Goal: Complete application form: Complete application form

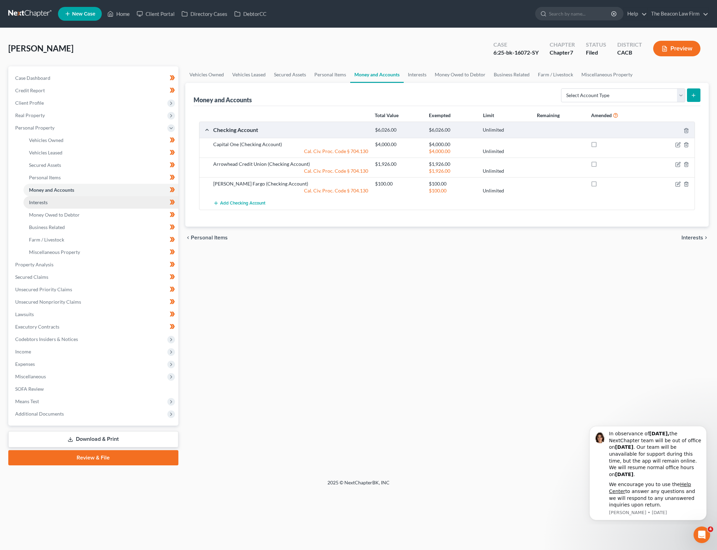
click at [109, 204] on link "Interests" at bounding box center [100, 202] width 155 height 12
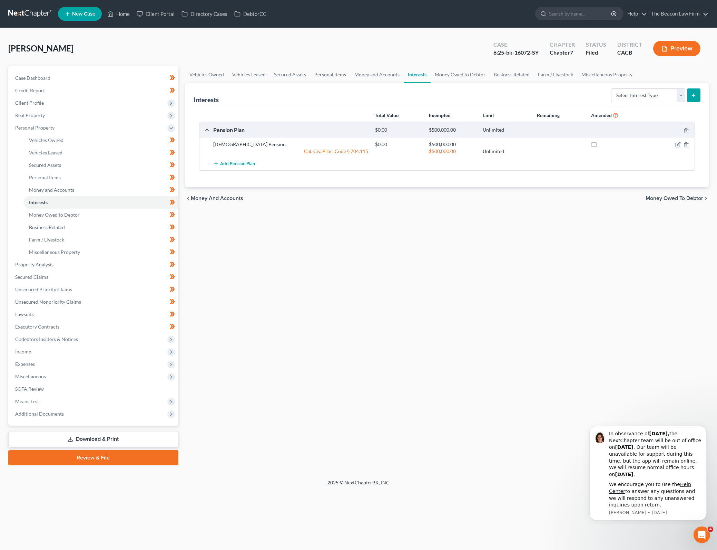
click at [316, 267] on div "Vehicles Owned Vehicles Leased Secured Assets Personal Items Money and Accounts…" at bounding box center [447, 265] width 531 height 399
drag, startPoint x: 154, startPoint y: 78, endPoint x: 427, endPoint y: 370, distance: 399.6
click at [154, 78] on link "Case Dashboard" at bounding box center [94, 78] width 169 height 12
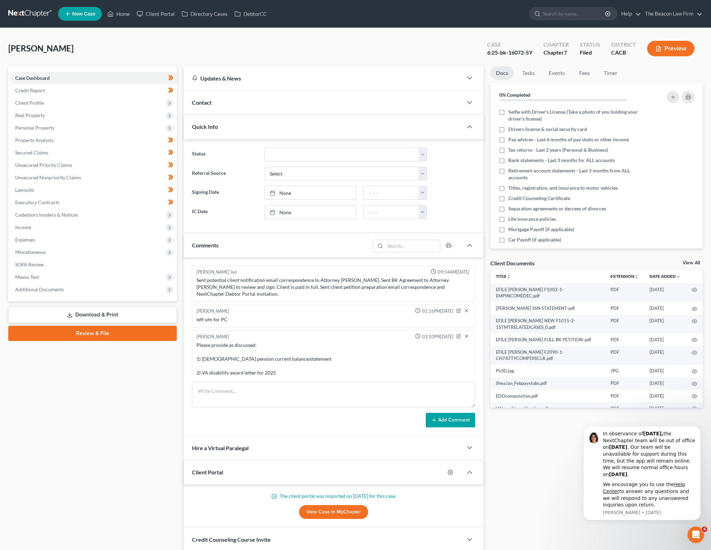
scroll to position [326, 0]
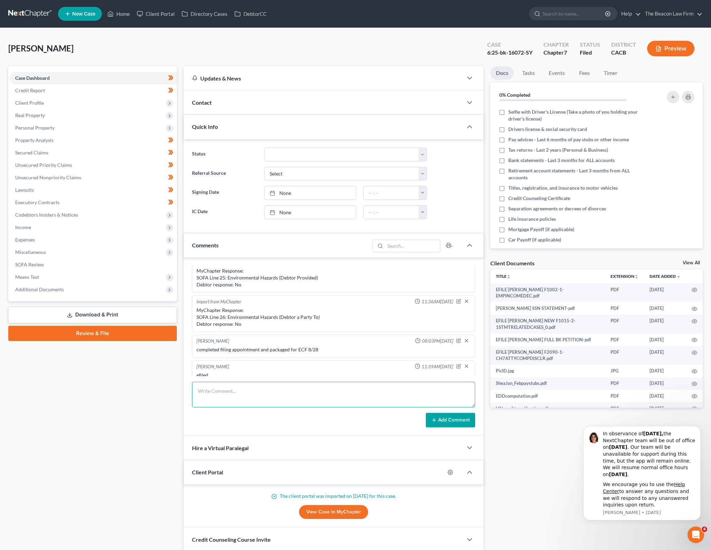
click at [356, 394] on textarea at bounding box center [333, 394] width 283 height 26
type textarea "uploaded tax returns and IDs to TT. EM client for bank statements with petition…"
click at [451, 418] on button "Add Comment" at bounding box center [450, 420] width 49 height 14
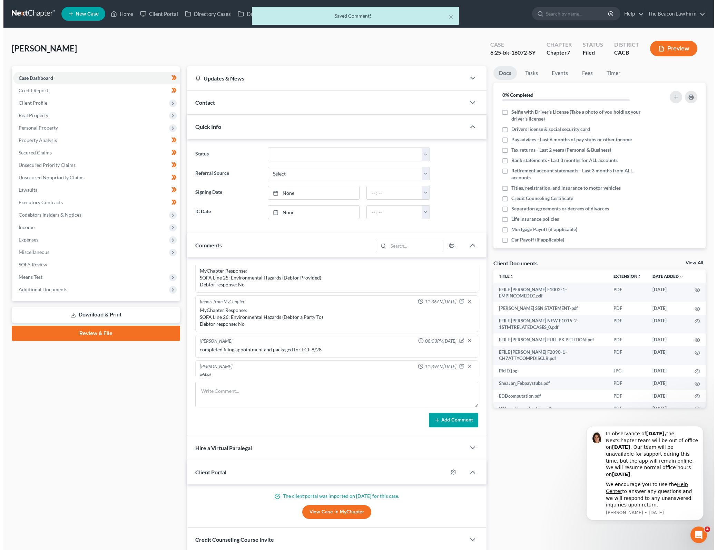
scroll to position [352, 0]
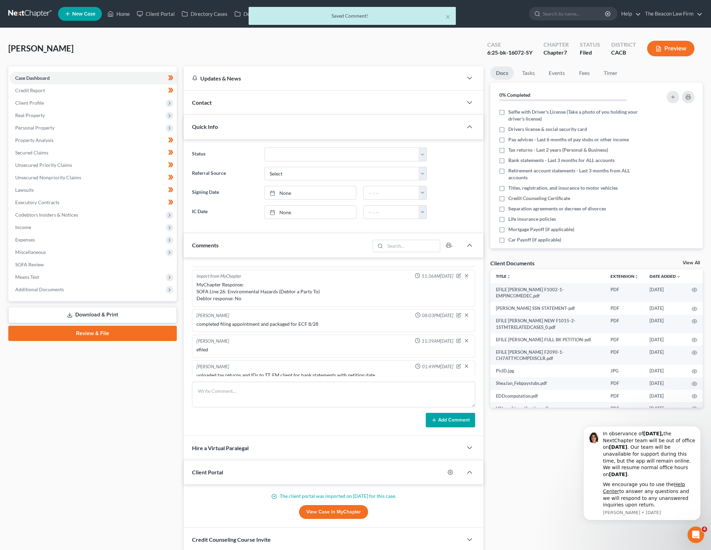
click at [451, 13] on div "× Saved Comment!" at bounding box center [352, 16] width 207 height 18
click at [448, 17] on button "×" at bounding box center [447, 16] width 5 height 8
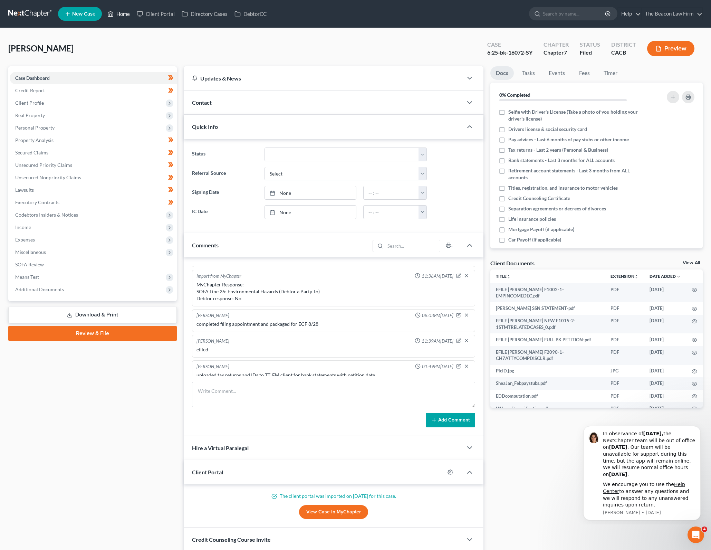
drag, startPoint x: 120, startPoint y: 9, endPoint x: 120, endPoint y: 3, distance: 6.2
click at [120, 9] on link "Home" at bounding box center [118, 14] width 29 height 12
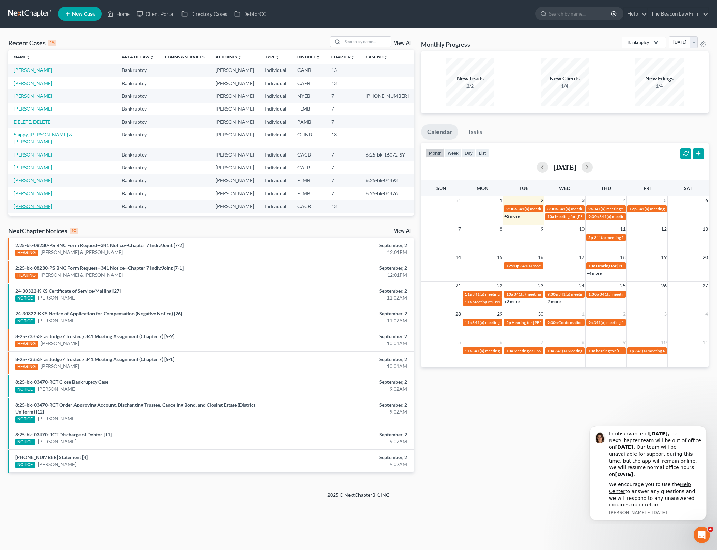
click at [33, 203] on link "[PERSON_NAME]" at bounding box center [33, 206] width 38 height 6
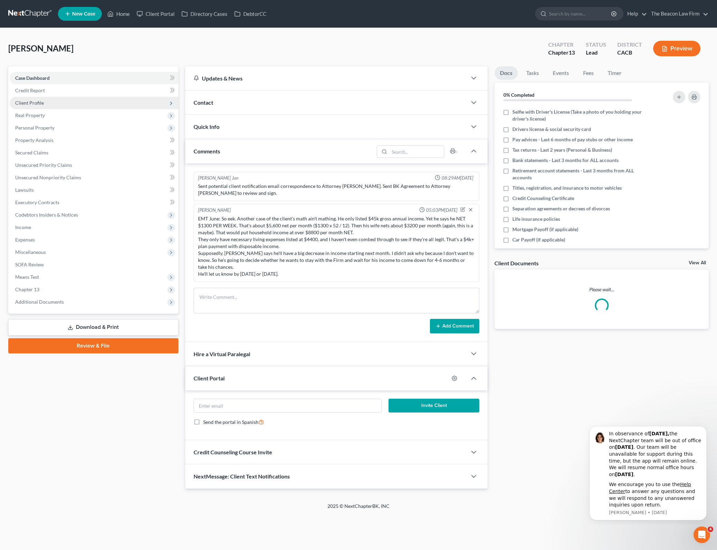
scroll to position [445, 0]
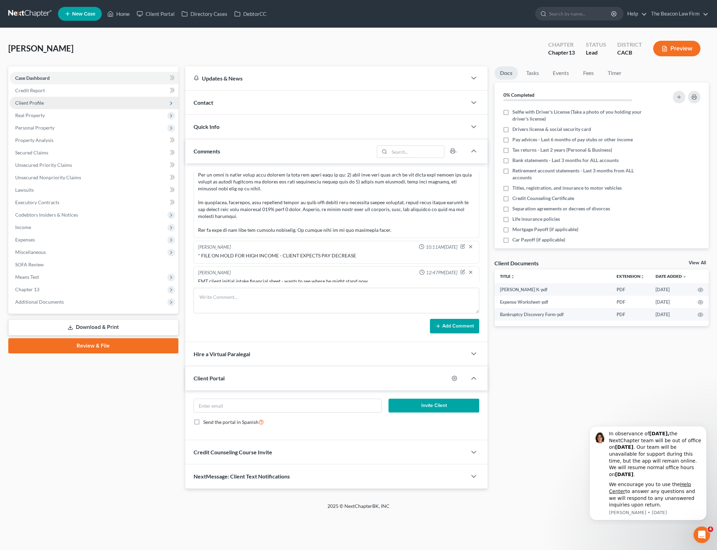
click at [72, 103] on span "Client Profile" at bounding box center [94, 103] width 169 height 12
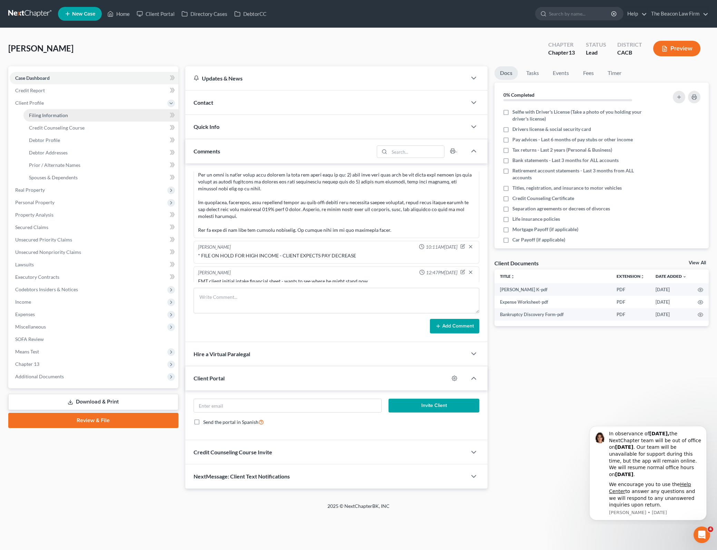
click at [93, 109] on link "Filing Information" at bounding box center [100, 115] width 155 height 12
select select "1"
select select "0"
select select "3"
select select "7"
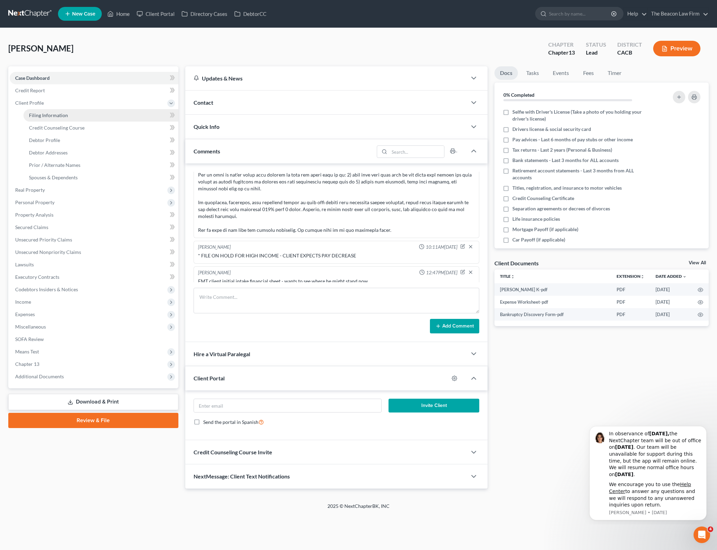
select select "15"
select select "3"
select select "4"
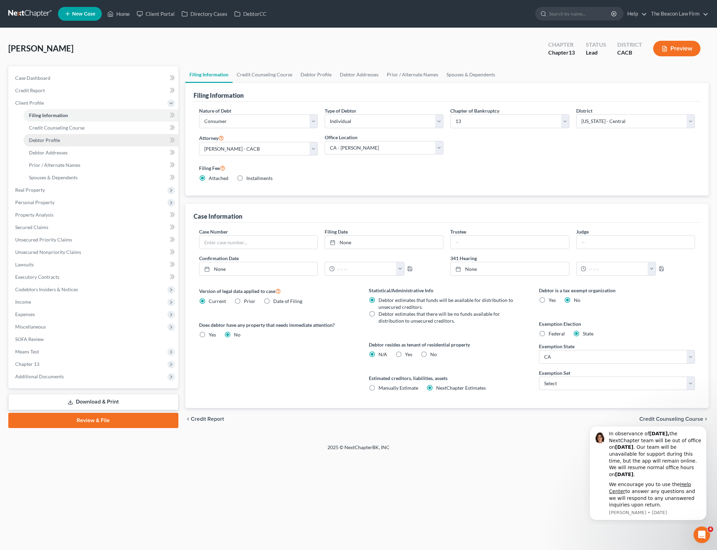
click at [122, 141] on link "Debtor Profile" at bounding box center [100, 140] width 155 height 12
select select "0"
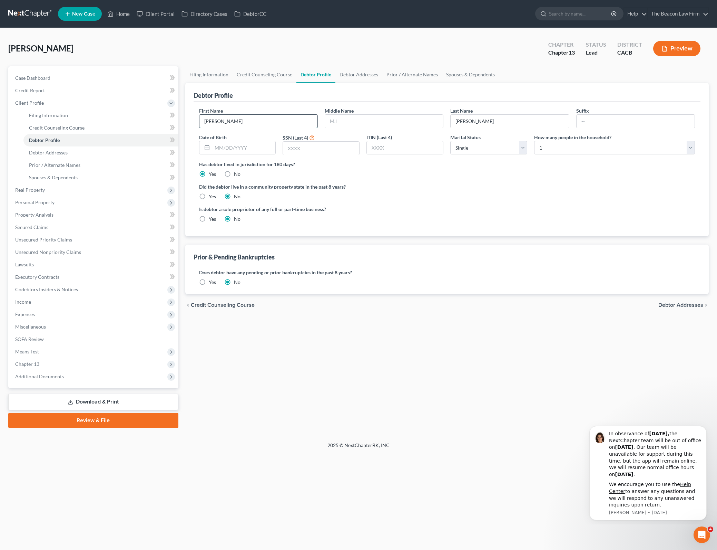
click at [291, 119] on input "[PERSON_NAME]" at bounding box center [259, 121] width 118 height 13
type input "[PERSON_NAME] ([GEOGRAPHIC_DATA])"
click at [394, 51] on div "[PERSON_NAME] Upgraded Chapter Chapter 13 Status Lead District CACB Preview" at bounding box center [358, 51] width 701 height 30
click at [126, 11] on link "Home" at bounding box center [118, 14] width 29 height 12
